Goal: Information Seeking & Learning: Check status

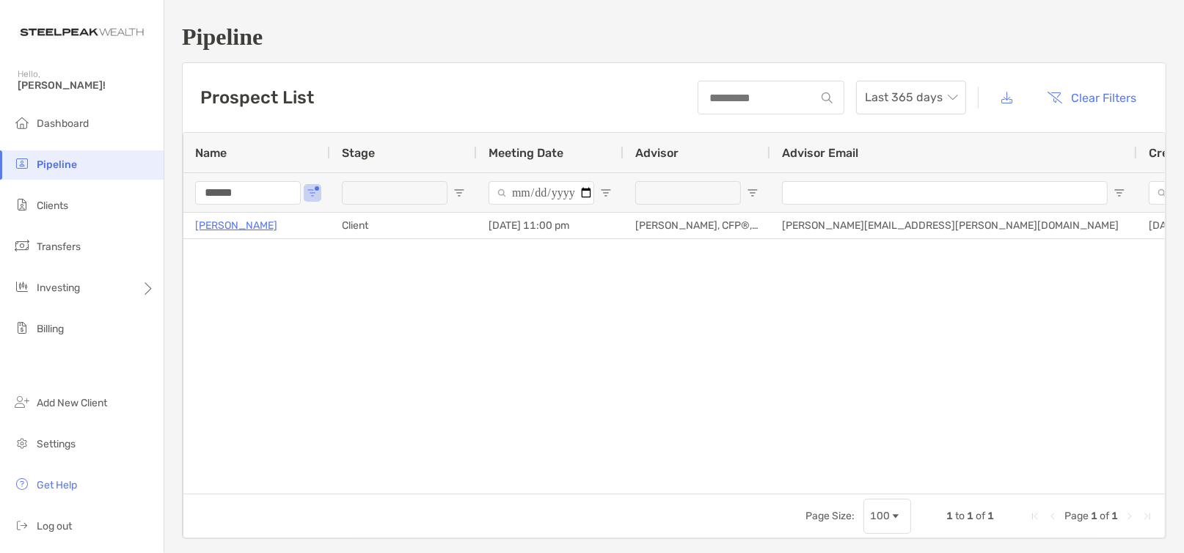
click at [232, 197] on input "******" at bounding box center [248, 192] width 106 height 23
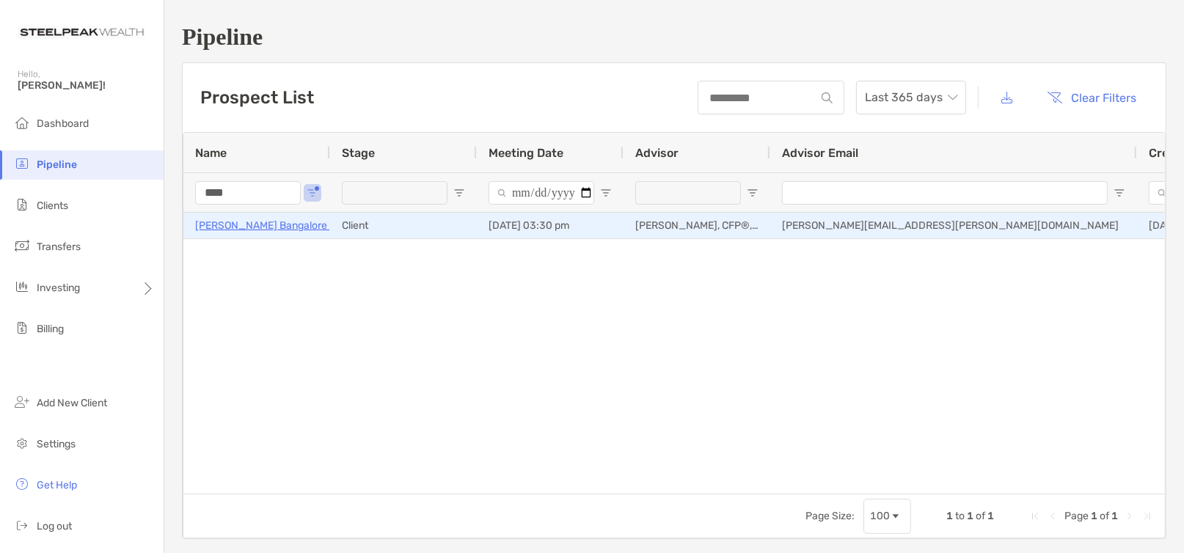
type input "****"
click at [246, 234] on p "[PERSON_NAME] Bangalore [PERSON_NAME]" at bounding box center [303, 225] width 216 height 18
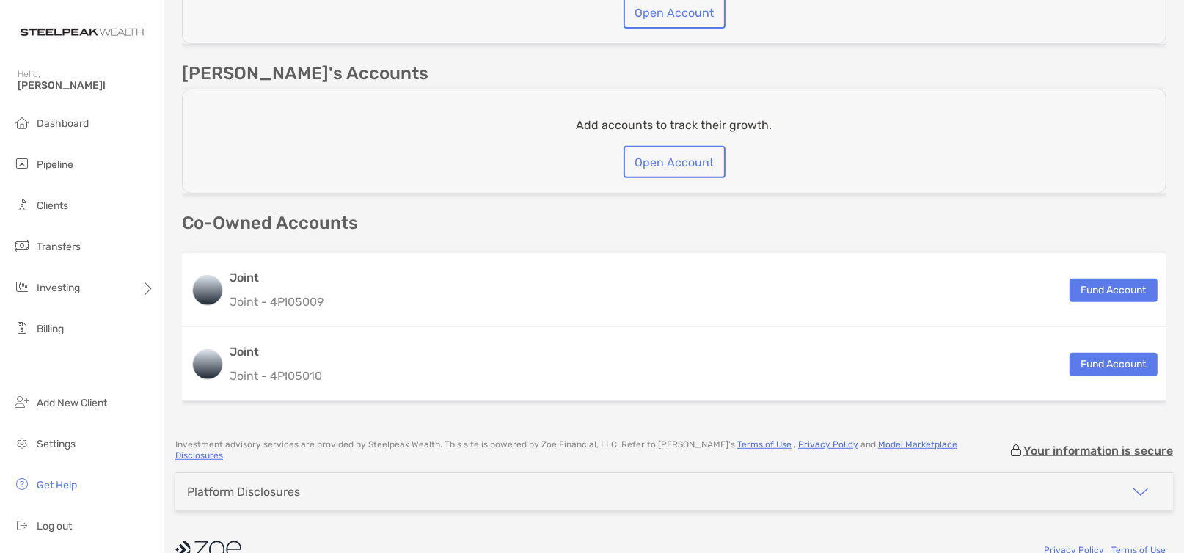
scroll to position [481, 0]
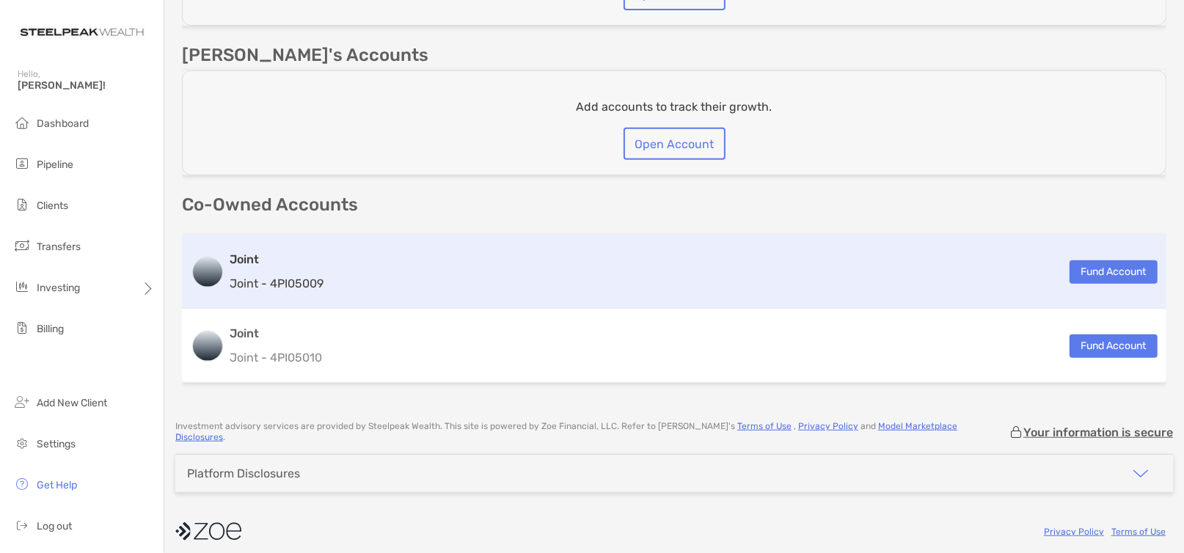
click at [274, 271] on div "Joint Joint - 4PI05009" at bounding box center [277, 272] width 94 height 42
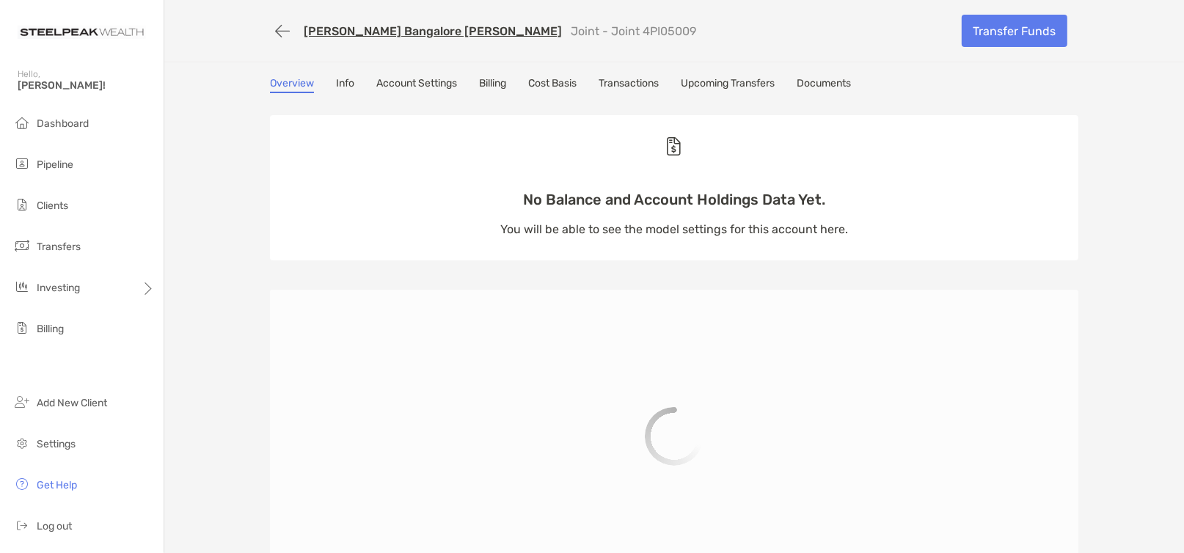
click at [407, 92] on link "Account Settings" at bounding box center [416, 85] width 81 height 16
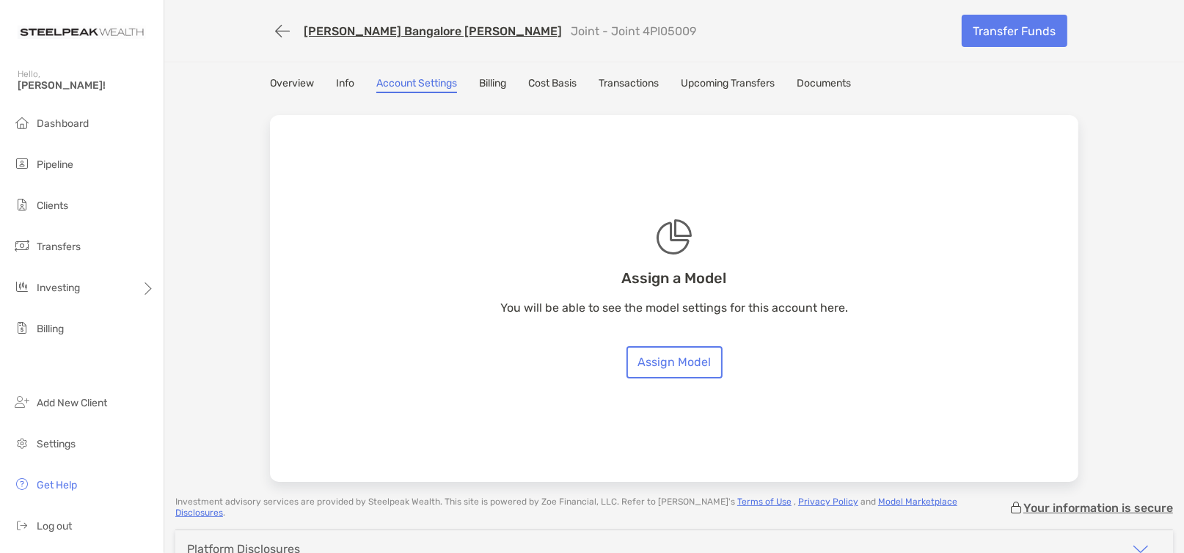
click at [539, 89] on link "Cost Basis" at bounding box center [552, 85] width 48 height 16
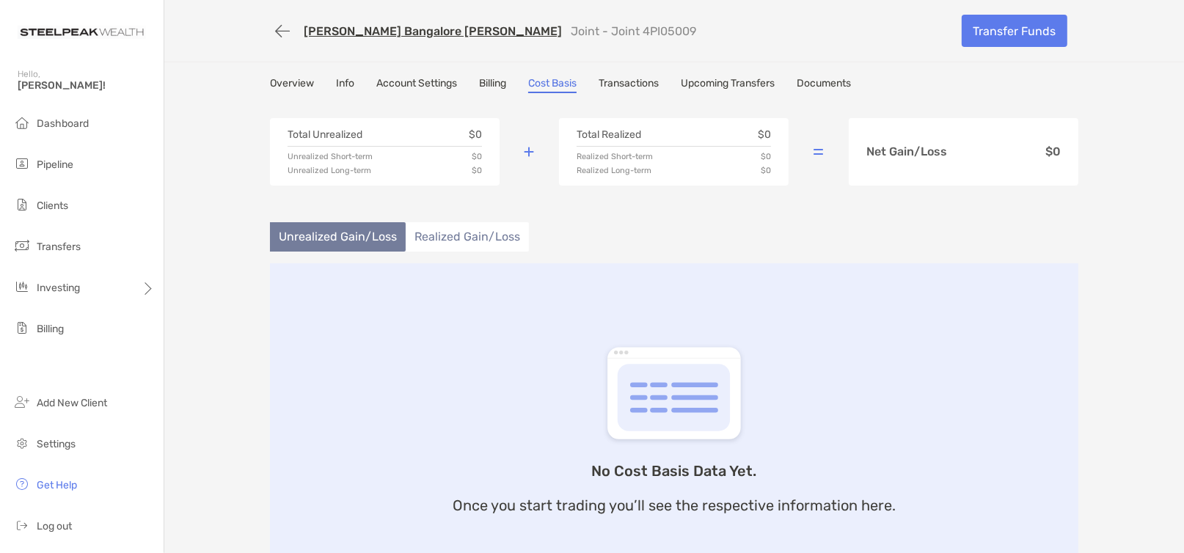
click at [603, 90] on link "Transactions" at bounding box center [629, 85] width 60 height 16
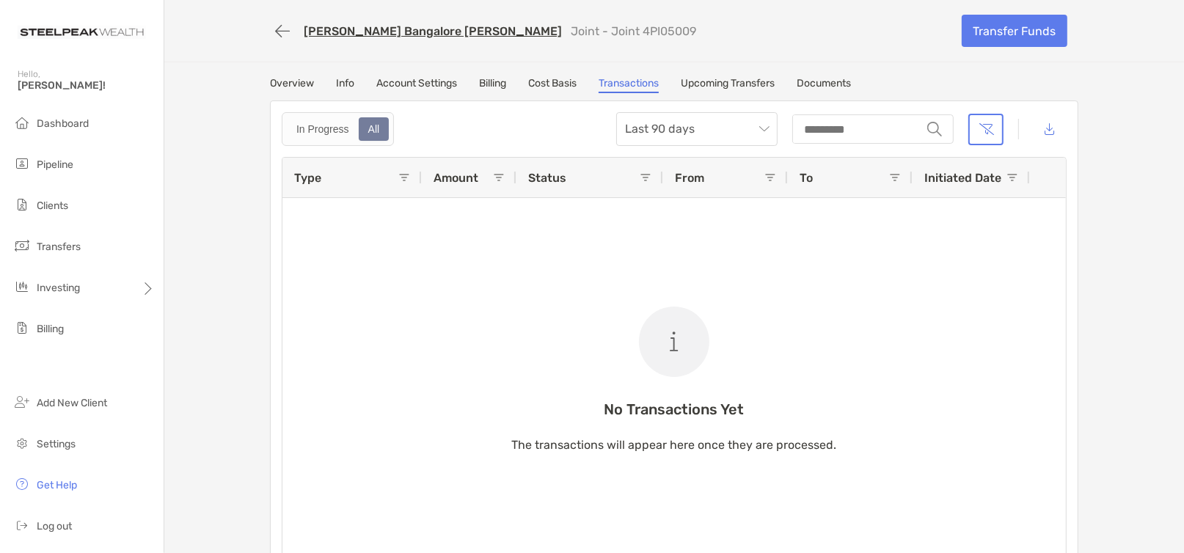
click at [702, 92] on link "Upcoming Transfers" at bounding box center [728, 85] width 94 height 16
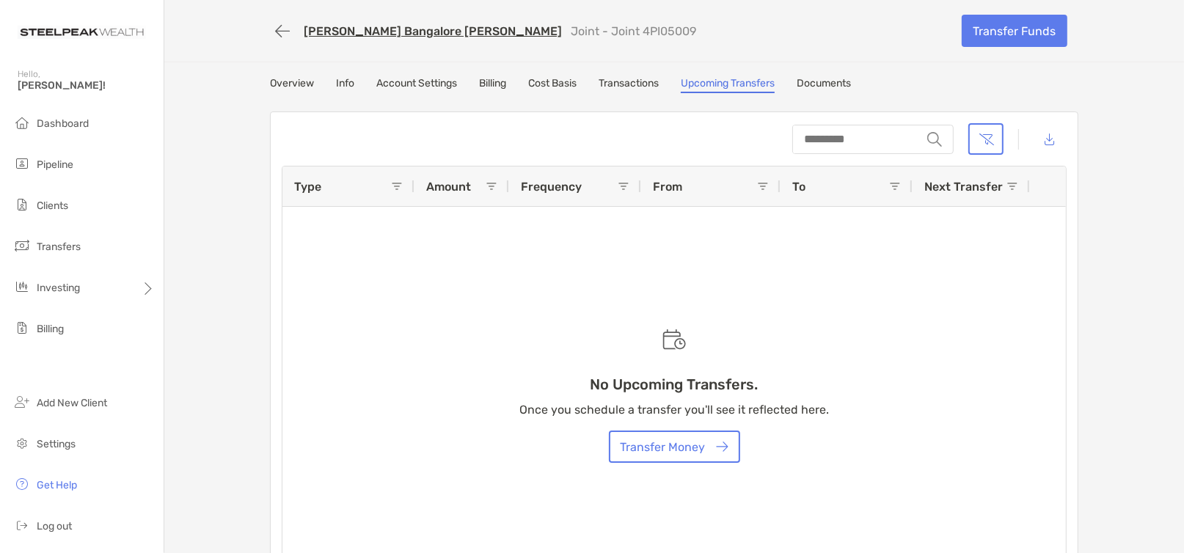
click at [806, 89] on link "Documents" at bounding box center [824, 85] width 54 height 16
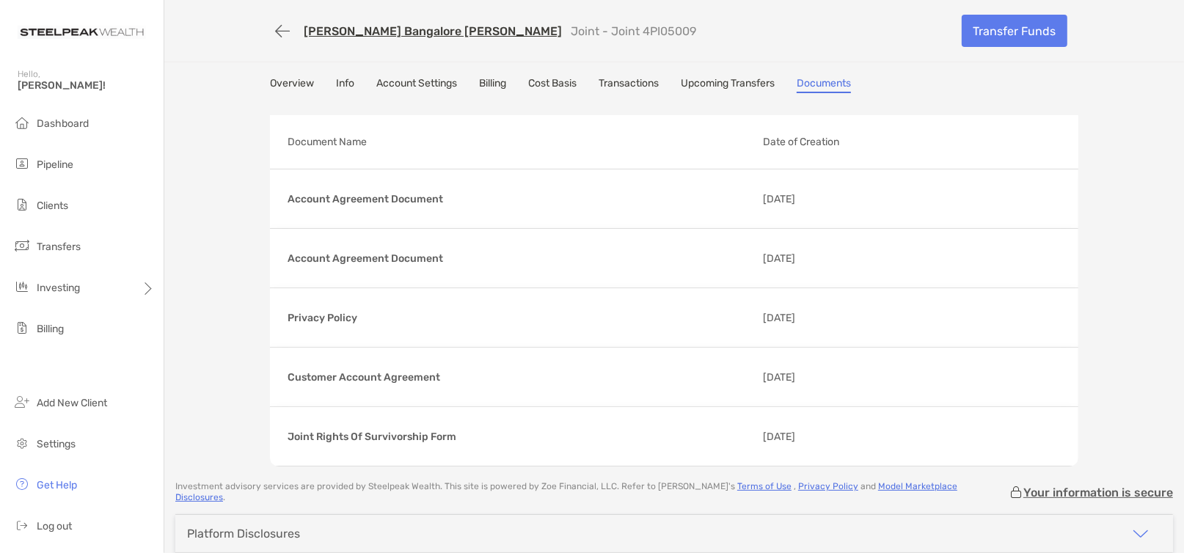
click at [707, 73] on div "Abhilash Bangalore Nagaraj Joint - Joint 4PI05009 Transfer Funds Overview Info …" at bounding box center [674, 233] width 1020 height 467
click at [707, 79] on link "Upcoming Transfers" at bounding box center [728, 85] width 94 height 16
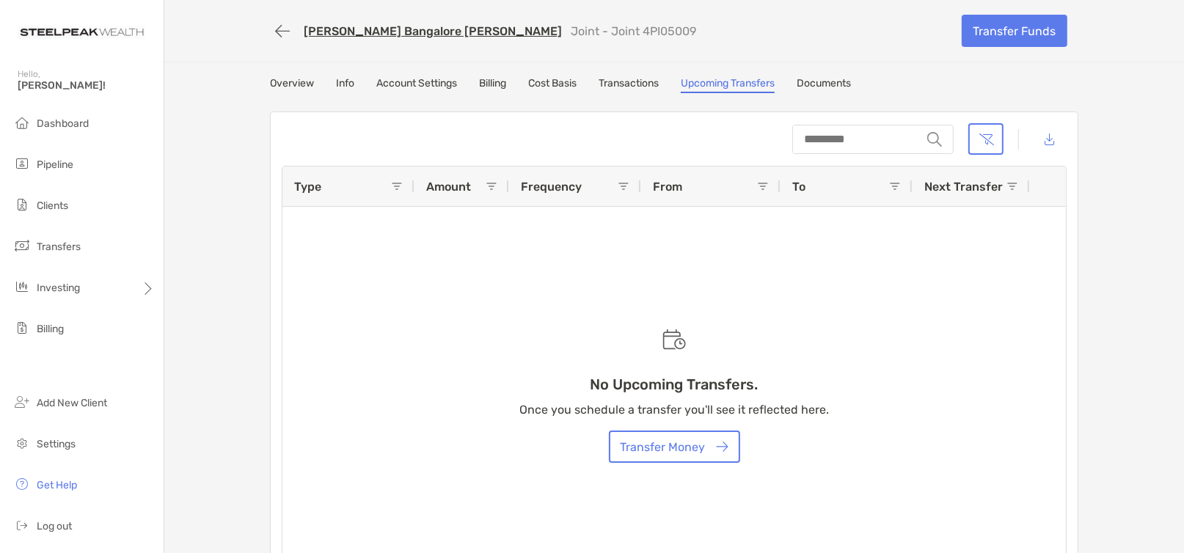
click at [641, 87] on link "Transactions" at bounding box center [629, 85] width 60 height 16
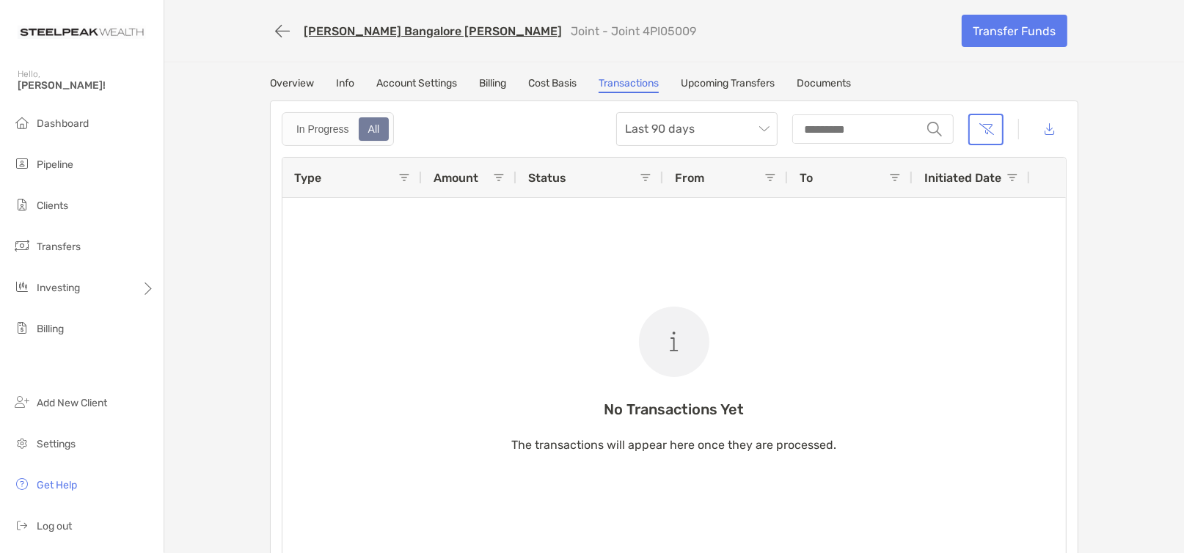
click at [552, 90] on link "Cost Basis" at bounding box center [552, 85] width 48 height 16
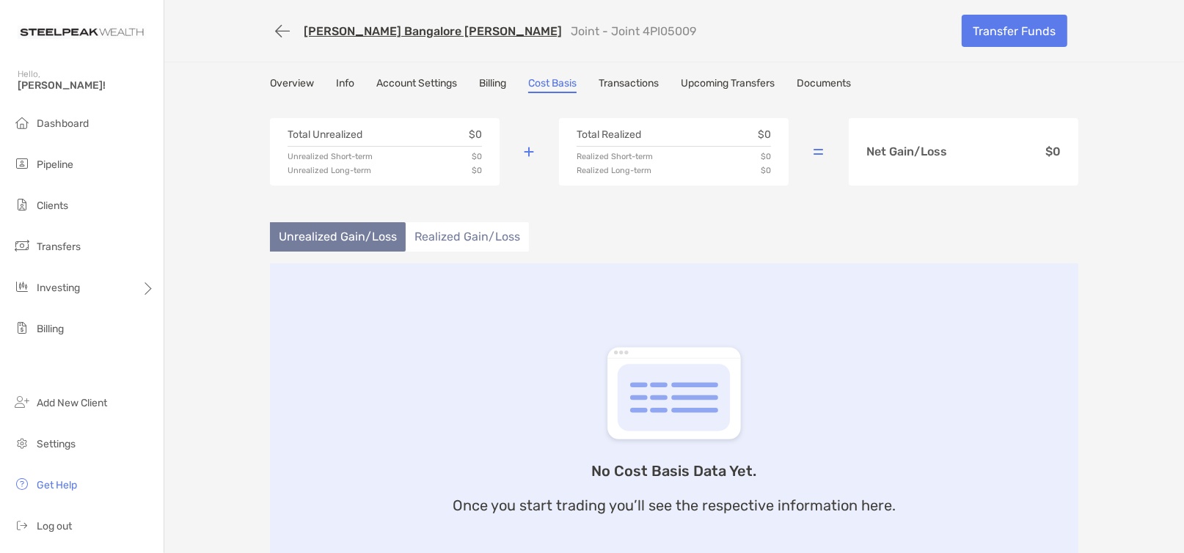
click at [497, 87] on link "Billing" at bounding box center [492, 85] width 27 height 16
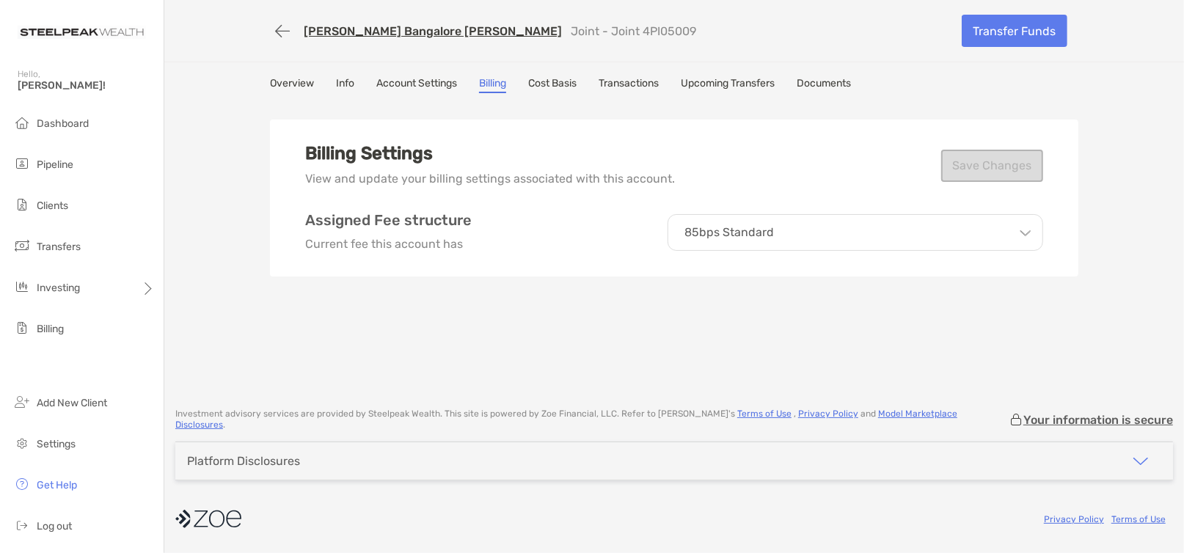
click at [303, 77] on link "Overview" at bounding box center [292, 85] width 44 height 16
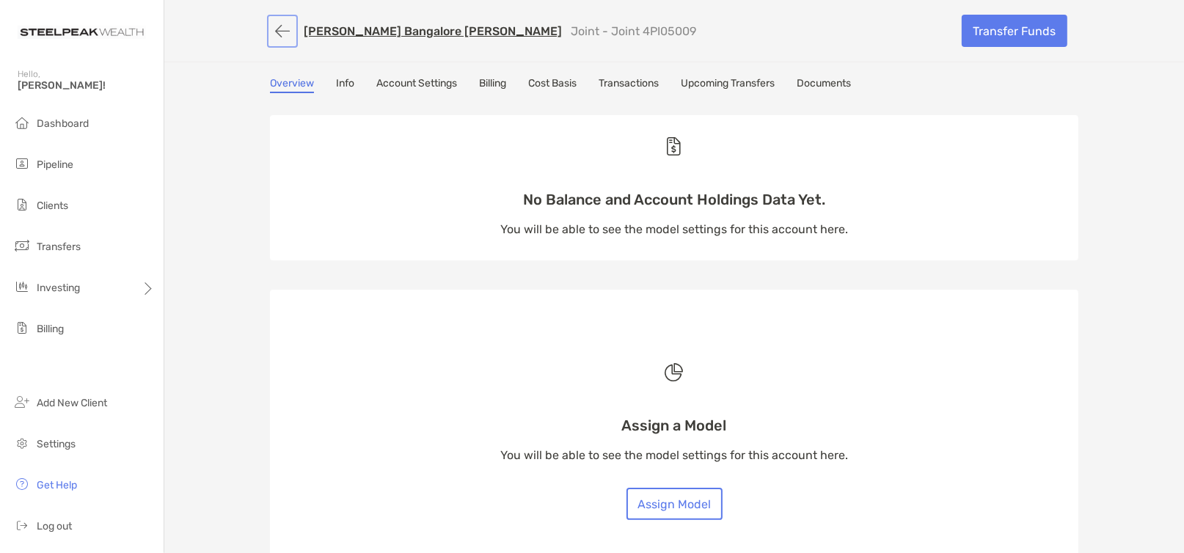
click at [287, 26] on button "button" at bounding box center [282, 31] width 25 height 27
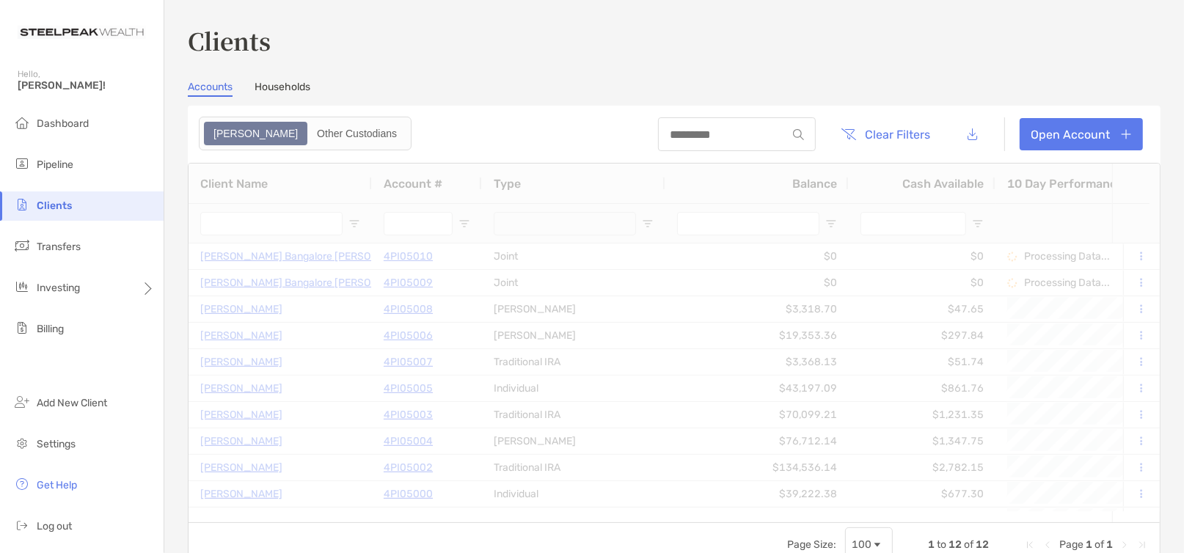
type input "******"
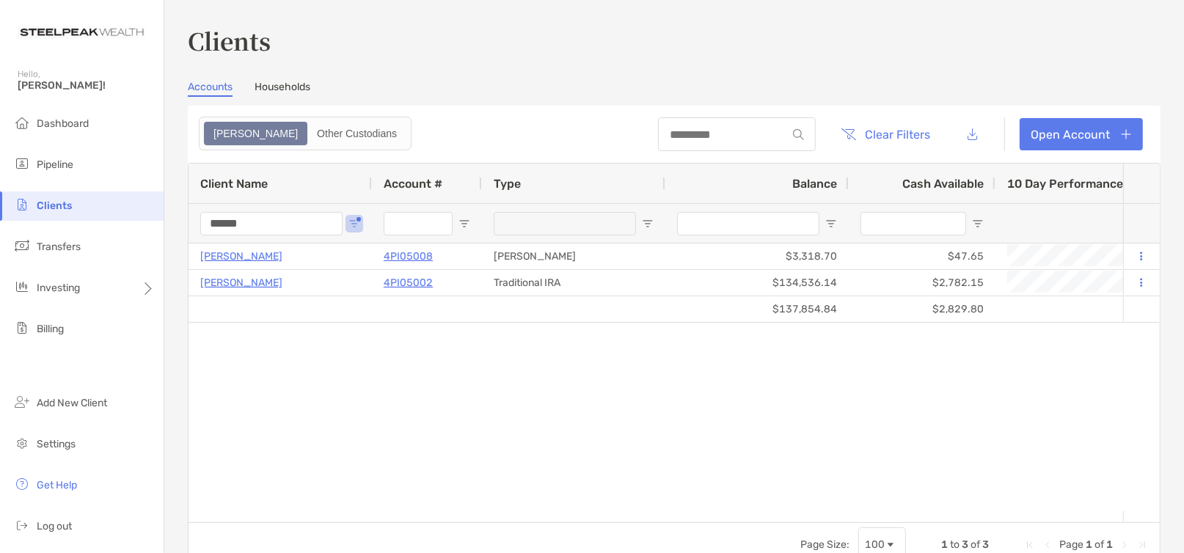
click at [289, 82] on link "Households" at bounding box center [283, 89] width 56 height 16
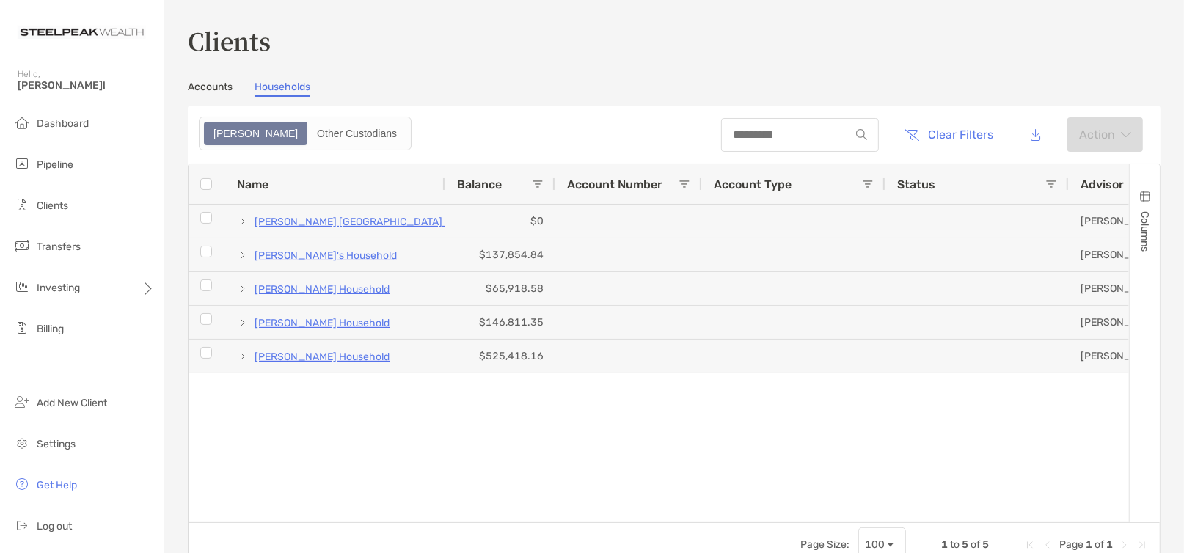
click at [98, 40] on img at bounding box center [82, 32] width 128 height 53
click at [62, 100] on div "Hello, Cecilia!" at bounding box center [82, 89] width 164 height 42
click at [61, 122] on span "Dashboard" at bounding box center [63, 123] width 52 height 12
